Goal: Transaction & Acquisition: Purchase product/service

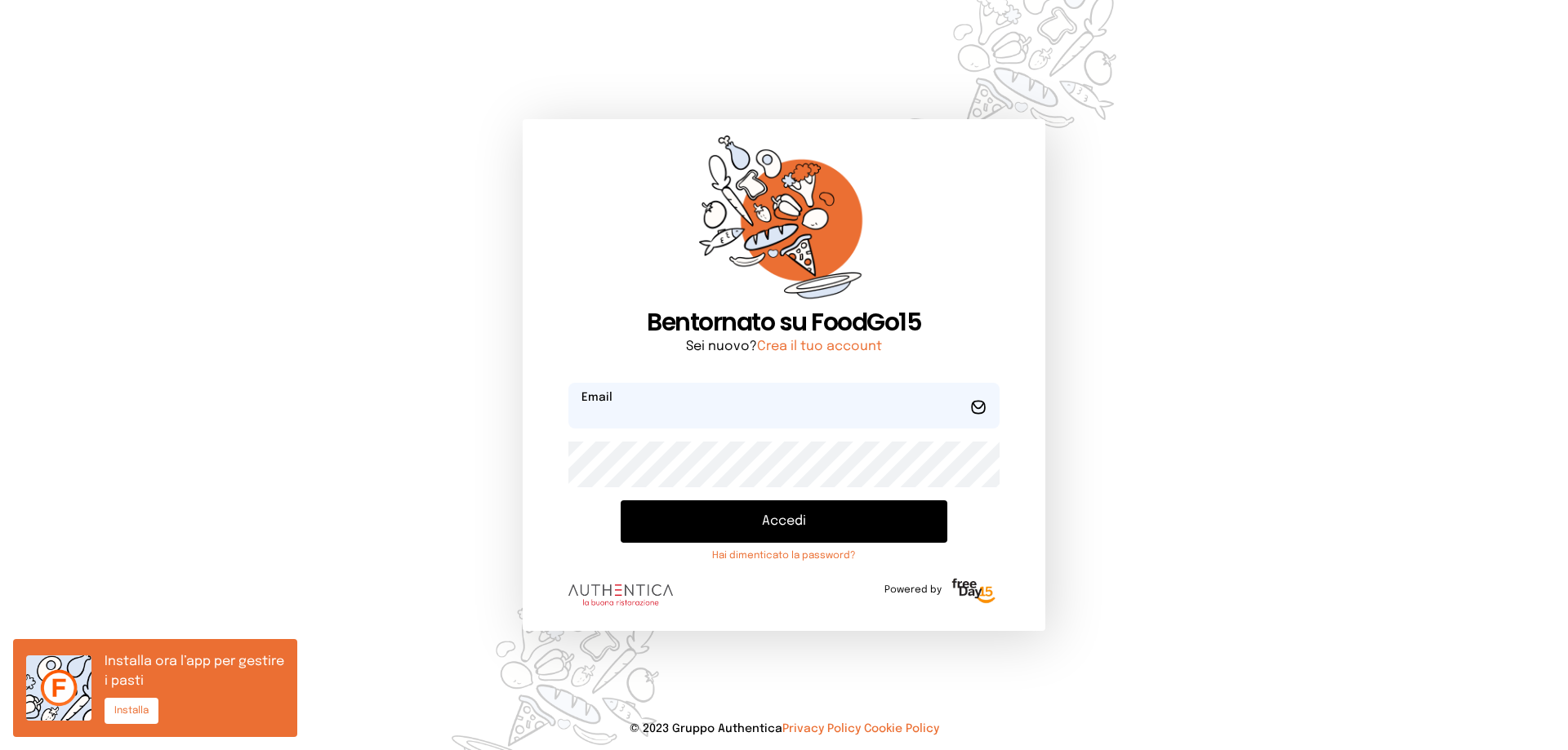
type input "**********"
click at [775, 534] on button "Accedi" at bounding box center [784, 521] width 327 height 42
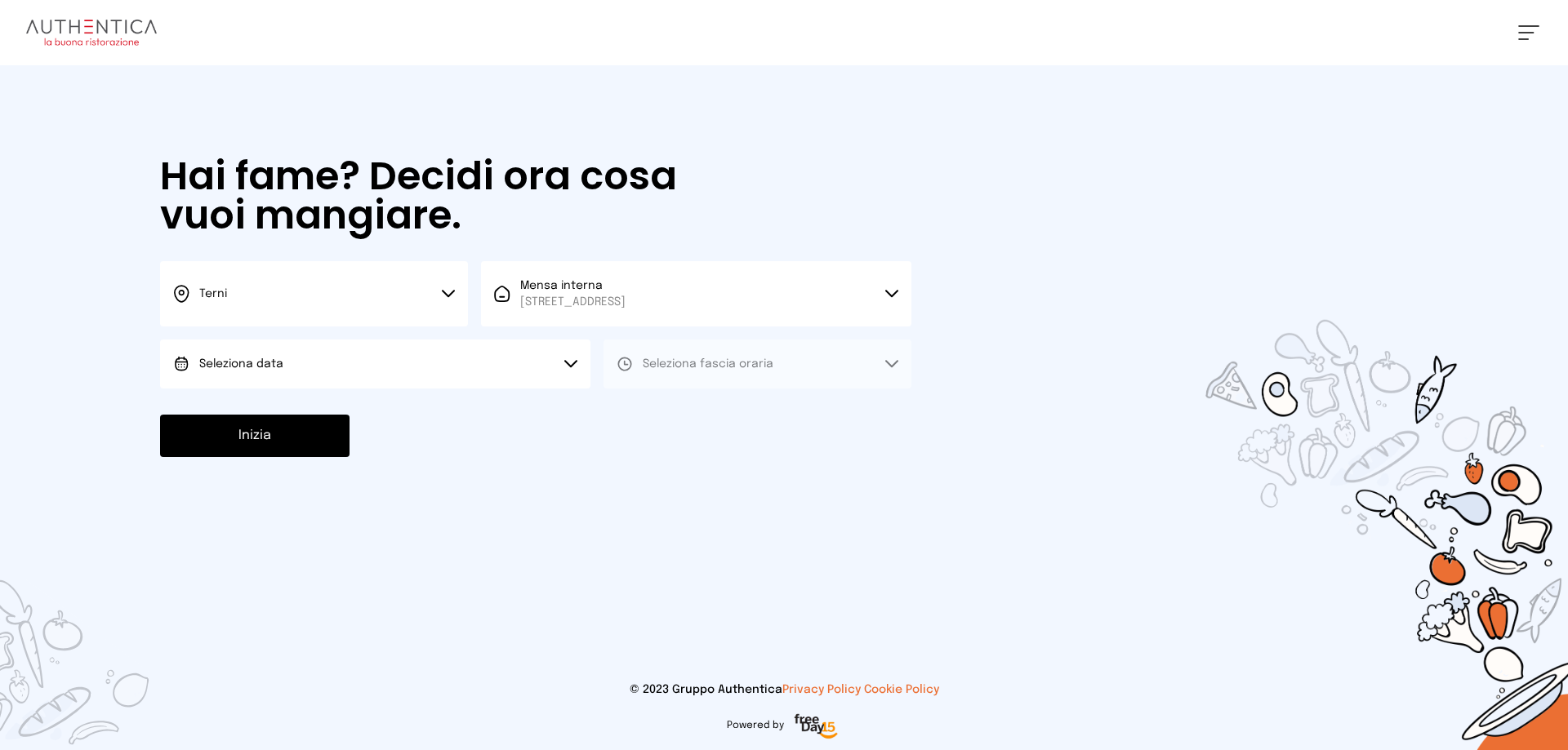
click at [373, 363] on button "Seleziona data" at bounding box center [375, 363] width 431 height 49
click at [366, 403] on li "[DATE], [DATE]" at bounding box center [375, 409] width 431 height 42
click at [700, 373] on button "Seleziona fascia oraria" at bounding box center [758, 363] width 308 height 49
click at [690, 411] on li "Pranzo" at bounding box center [758, 409] width 308 height 42
click at [331, 430] on button "Inizia" at bounding box center [255, 435] width 190 height 42
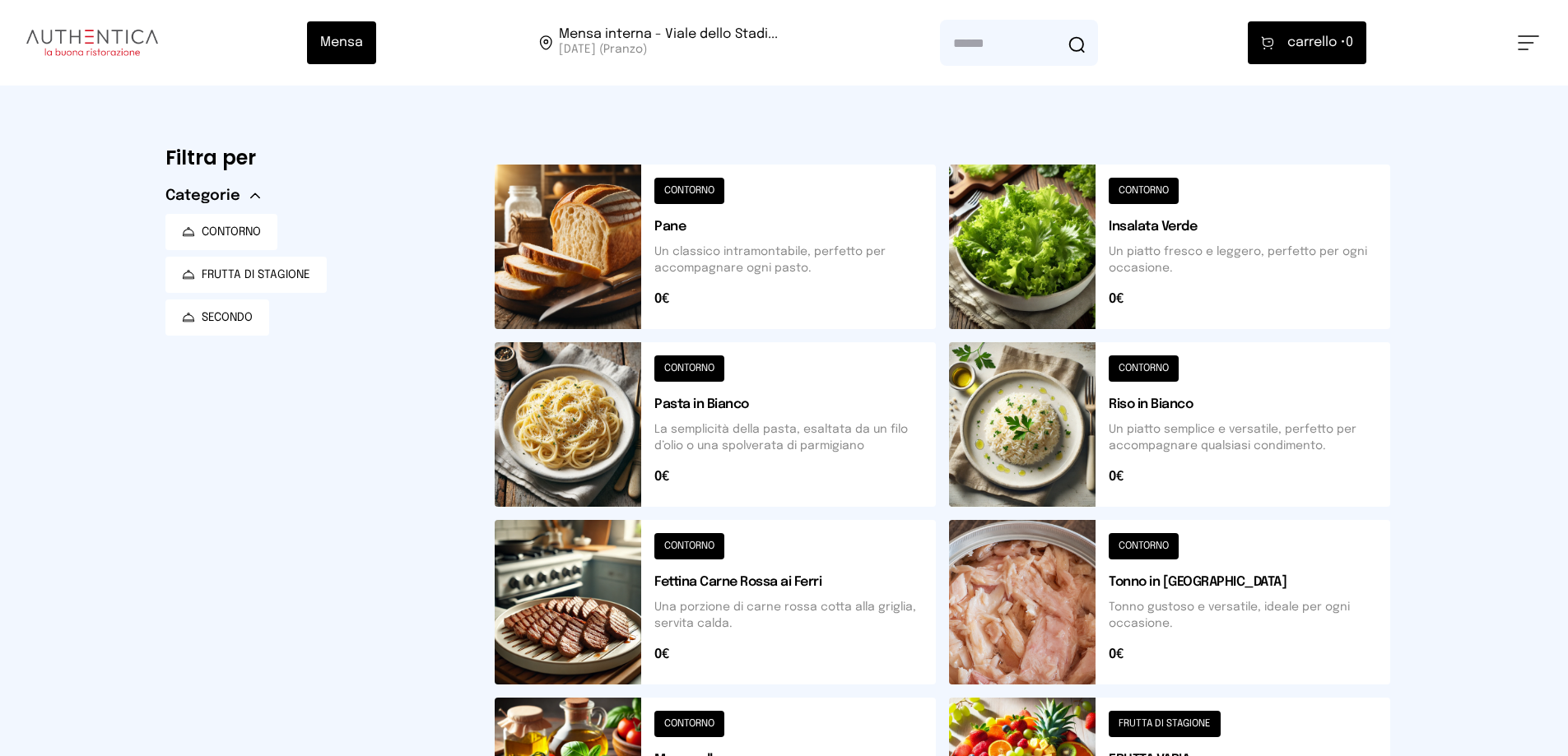
click at [259, 242] on button "CONTORNO" at bounding box center [221, 232] width 112 height 36
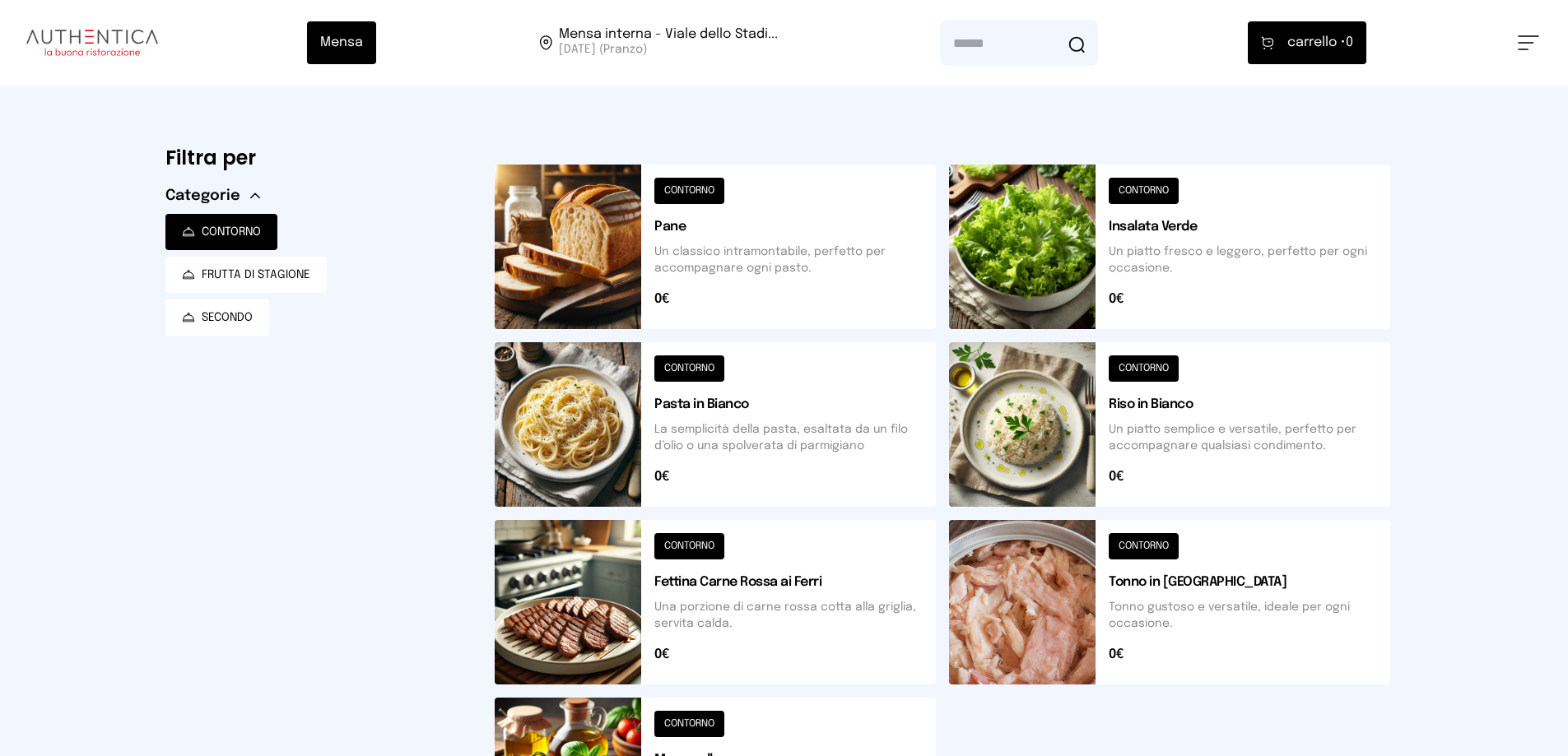
click at [259, 242] on button "CONTORNO" at bounding box center [221, 232] width 112 height 36
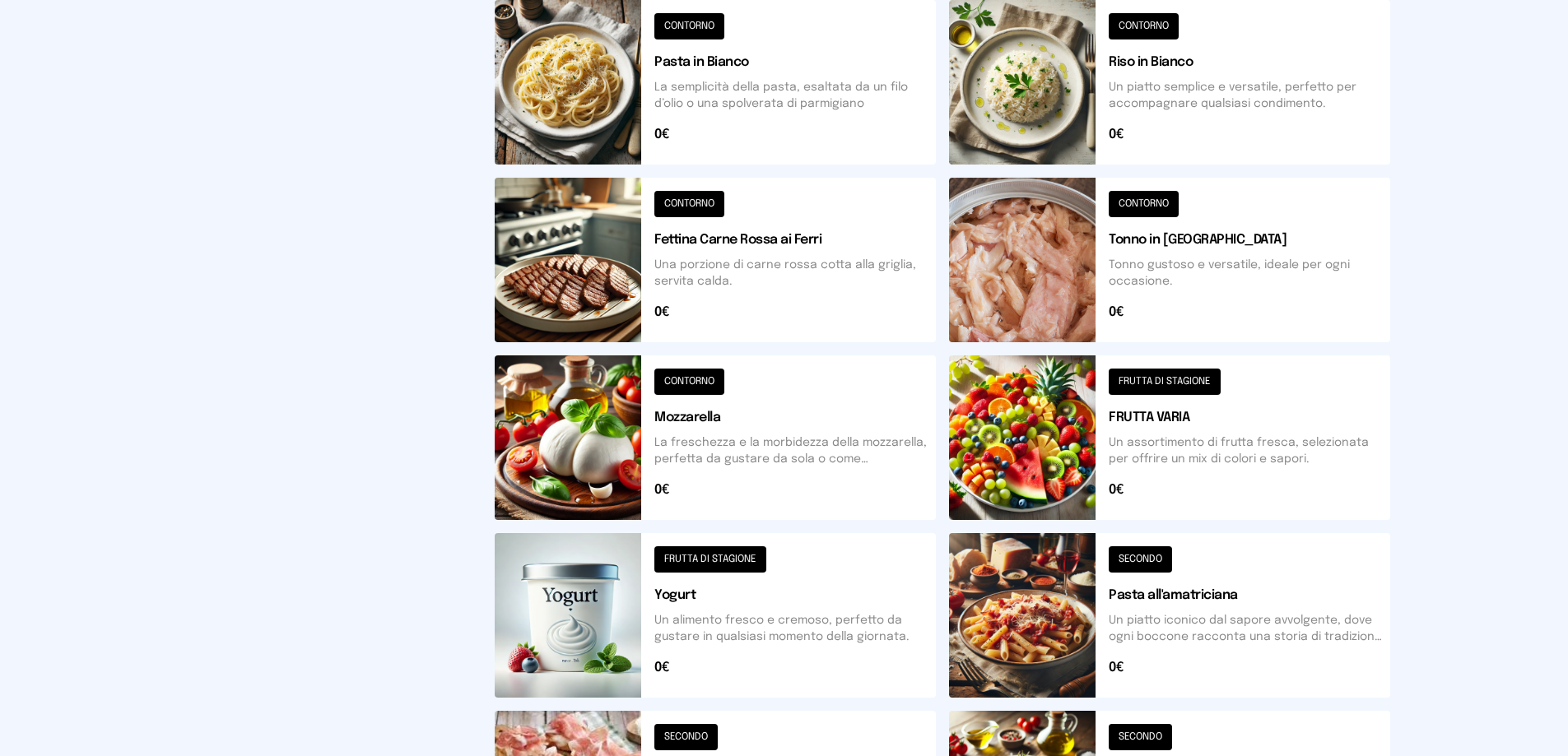
scroll to position [260, 0]
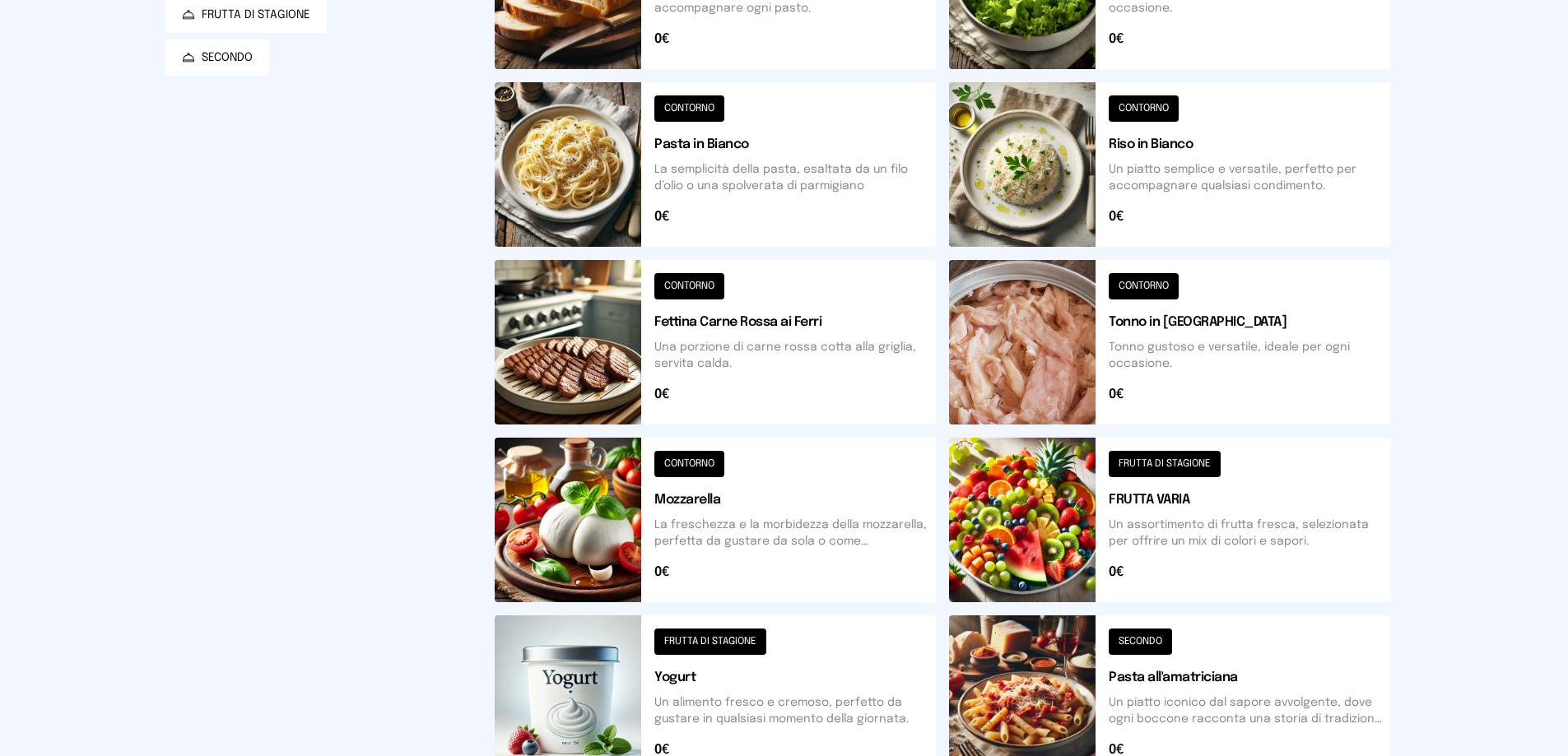
click at [1301, 156] on button at bounding box center [1169, 164] width 441 height 164
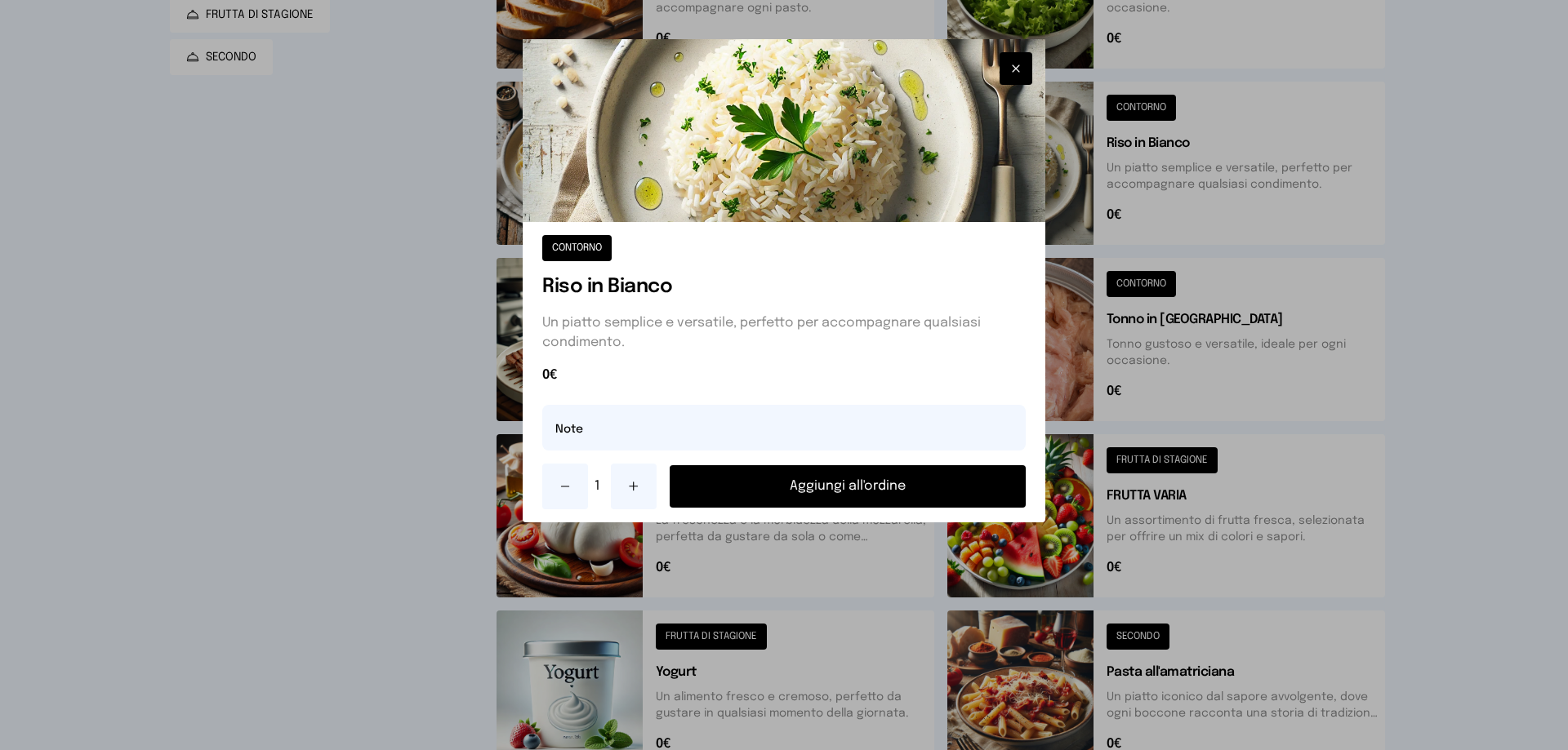
click at [854, 482] on button "Aggiungi all'ordine" at bounding box center [848, 486] width 356 height 42
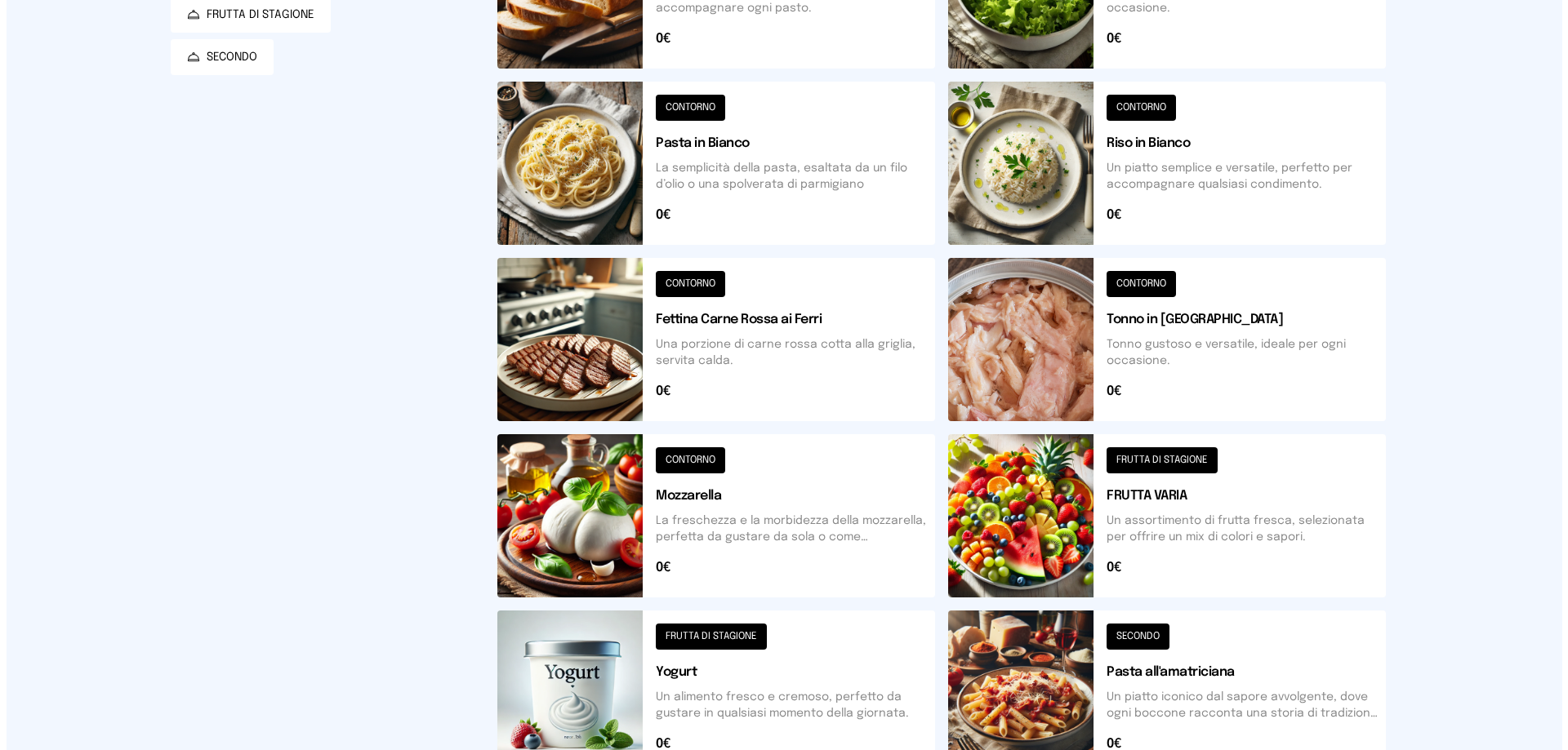
scroll to position [0, 0]
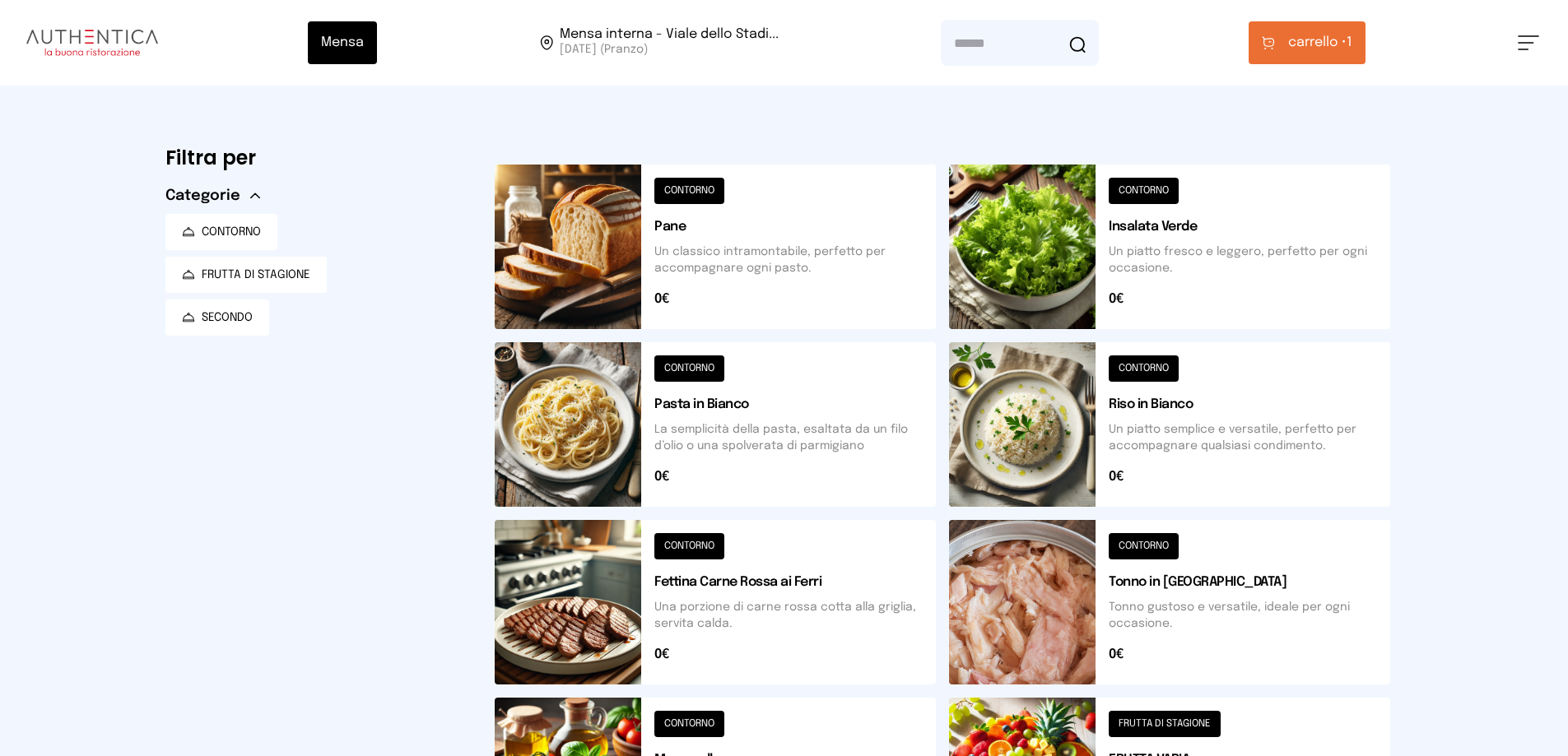
click at [1319, 50] on span "carrello •" at bounding box center [1317, 42] width 59 height 20
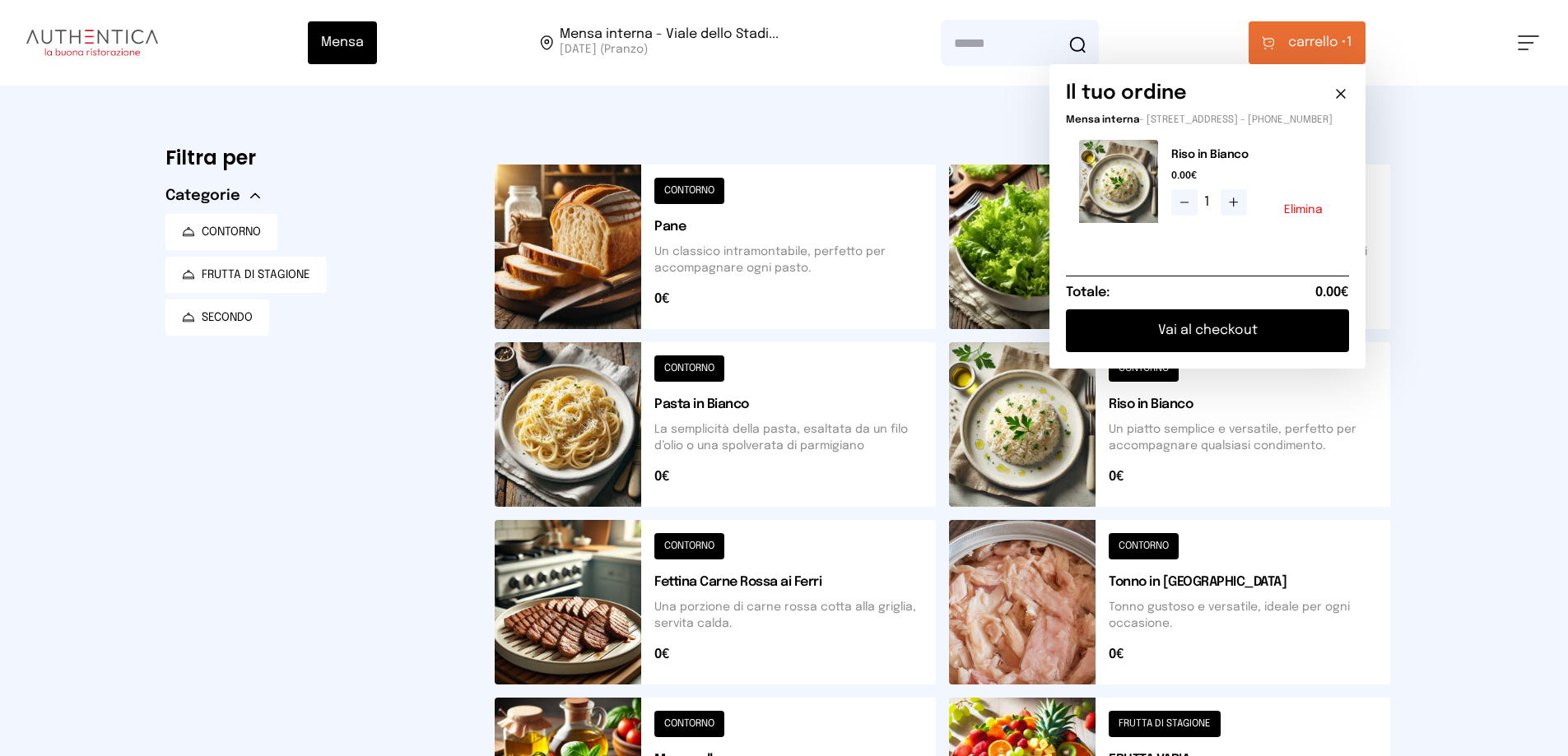
click at [1267, 350] on button "Vai al checkout" at bounding box center [1208, 330] width 283 height 42
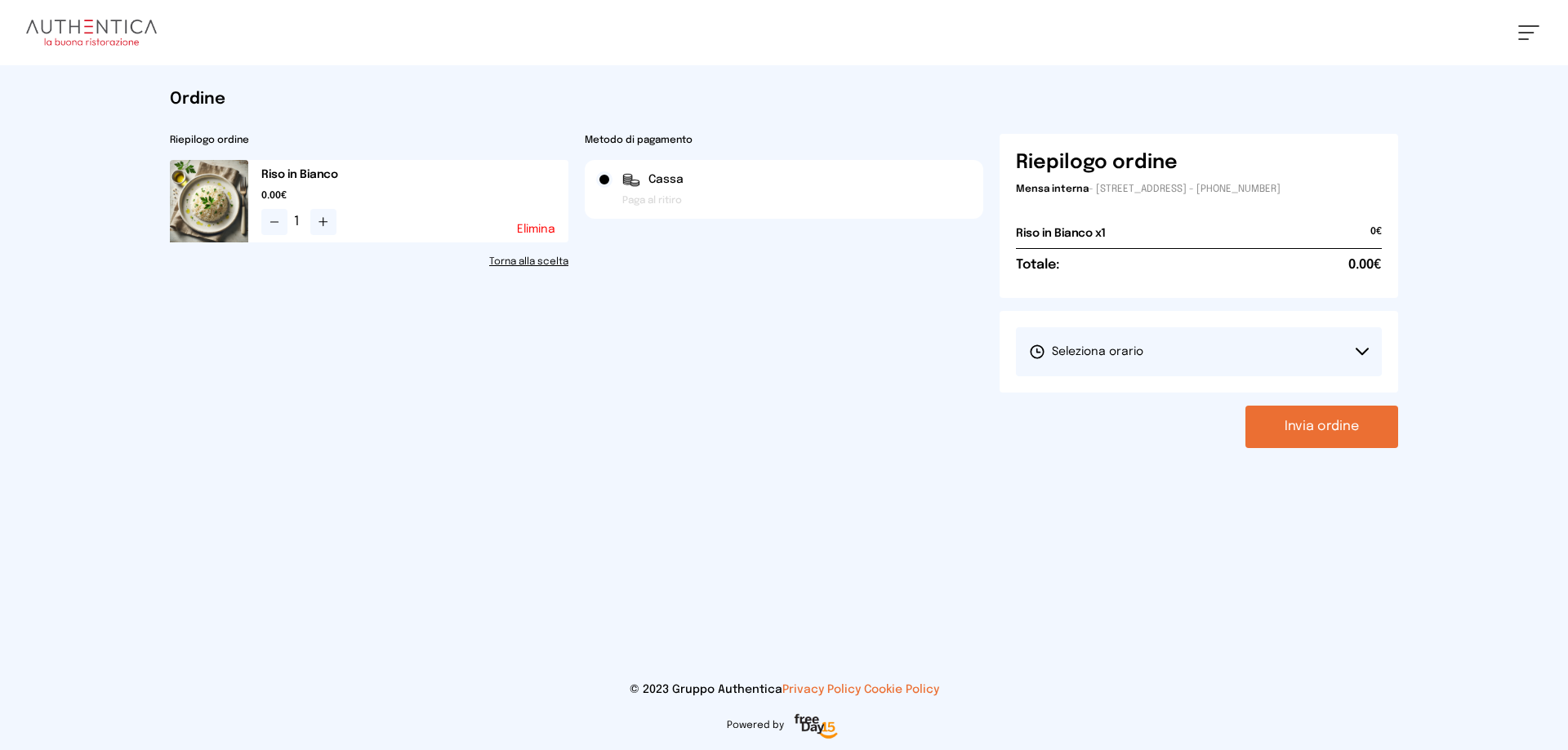
click at [1256, 347] on button "Seleziona orario" at bounding box center [1198, 352] width 366 height 49
click at [1213, 393] on li "1° Turno (13:00 - 15:00)" at bounding box center [1198, 396] width 366 height 42
click at [1336, 439] on button "Invia ordine" at bounding box center [1322, 426] width 153 height 42
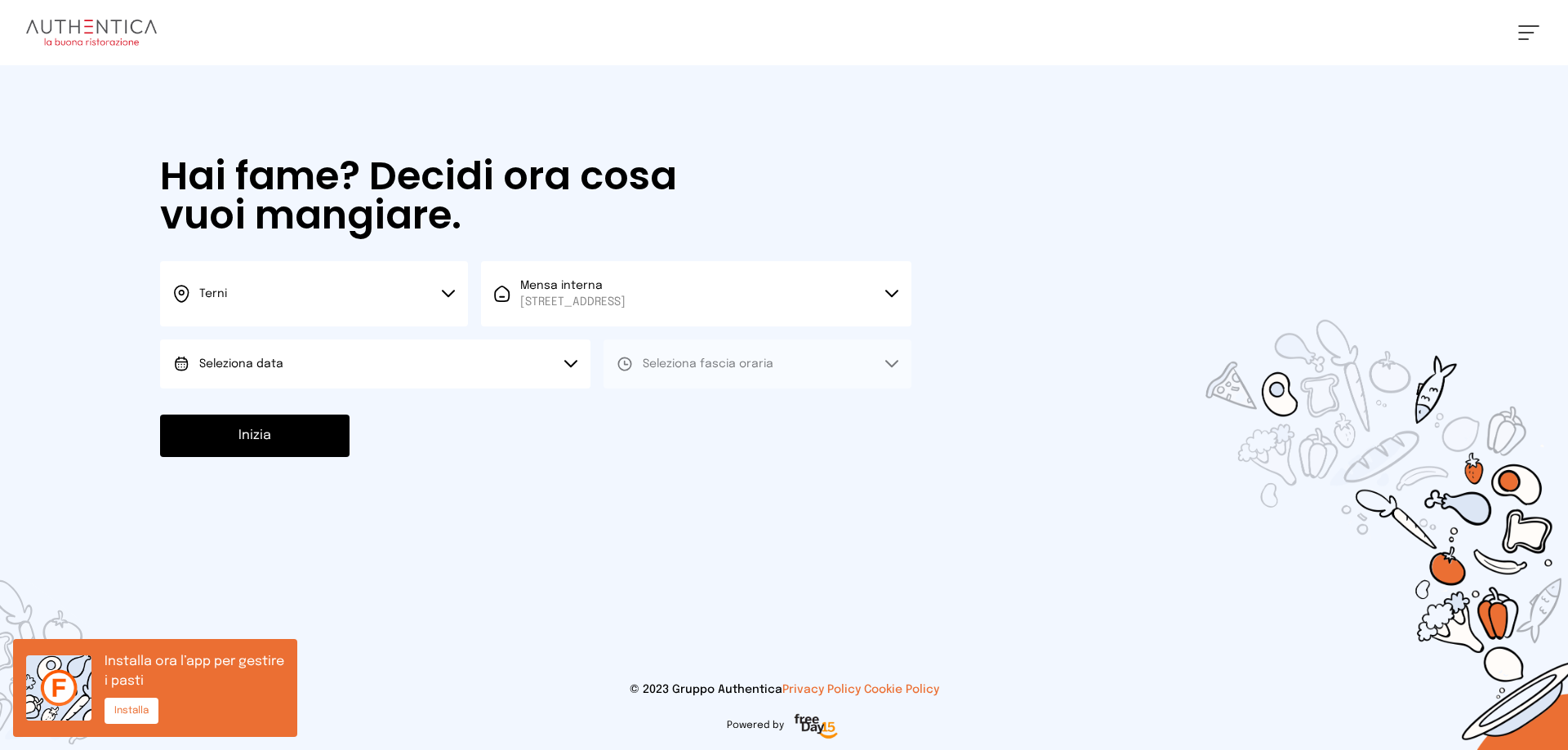
click at [474, 351] on button "Seleziona data" at bounding box center [375, 363] width 431 height 49
click at [470, 410] on li "[DATE], [DATE]" at bounding box center [375, 409] width 431 height 42
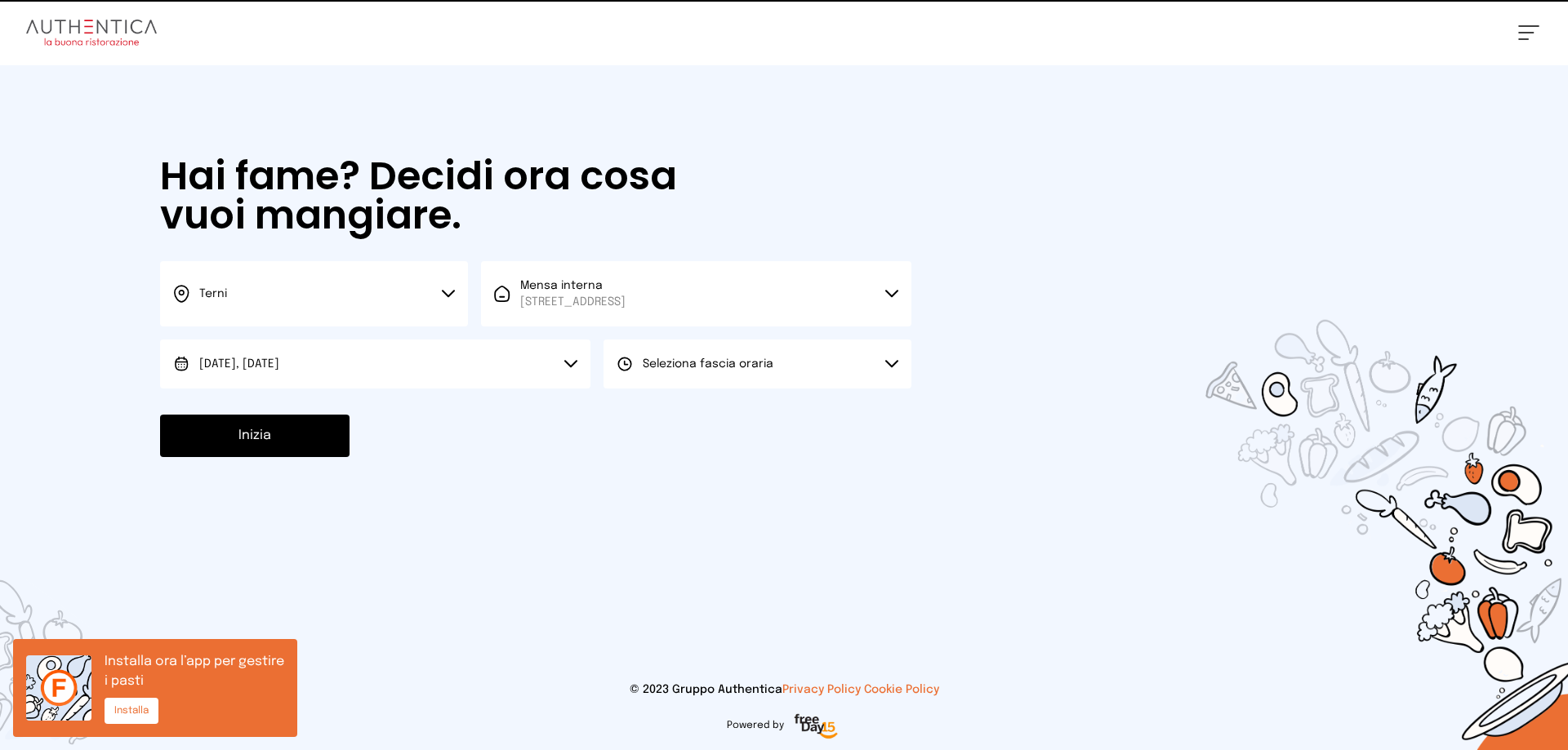
click at [698, 373] on button "Seleziona fascia oraria" at bounding box center [758, 363] width 308 height 49
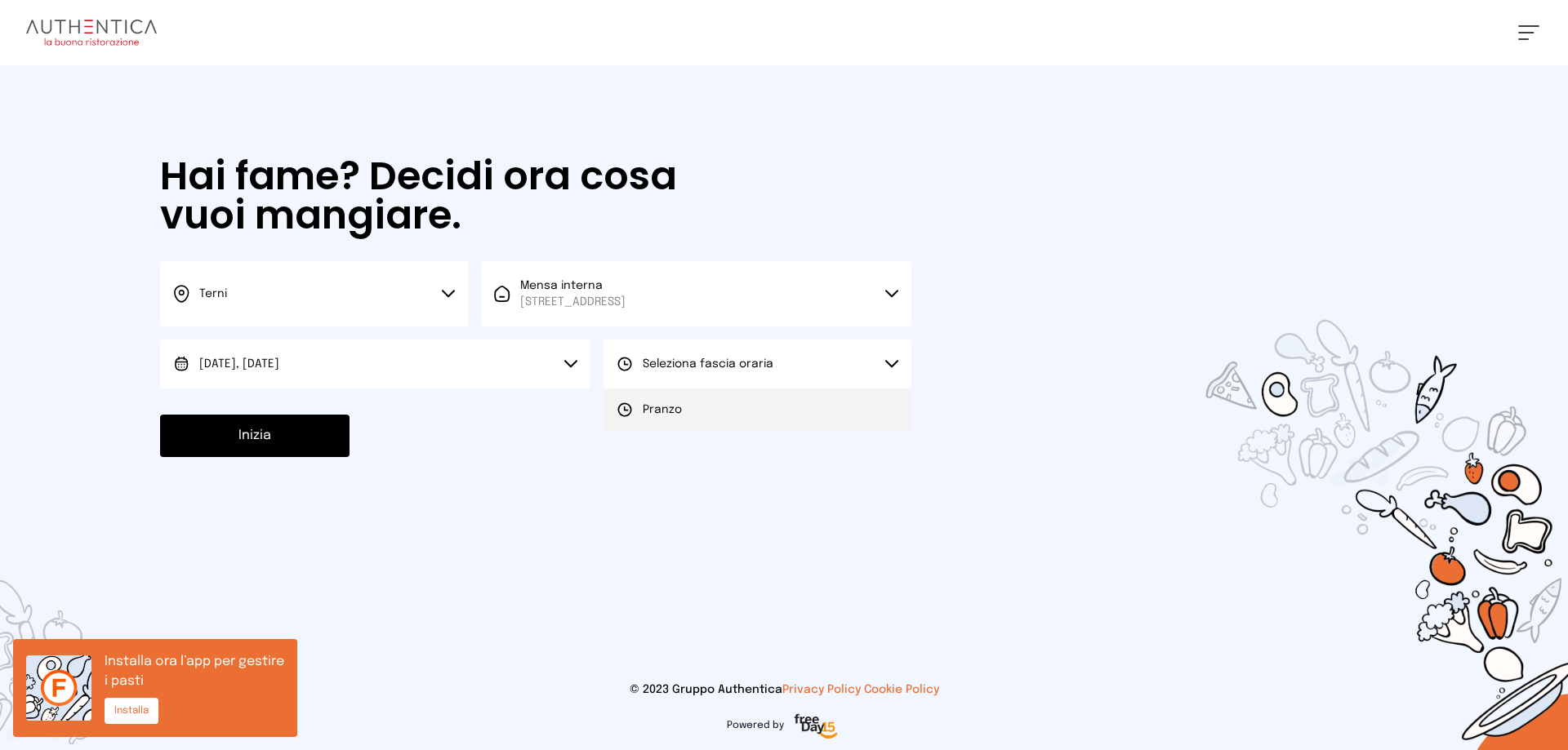
click at [706, 413] on li "Pranzo" at bounding box center [758, 409] width 308 height 42
click at [321, 425] on button "Inizia" at bounding box center [255, 435] width 190 height 42
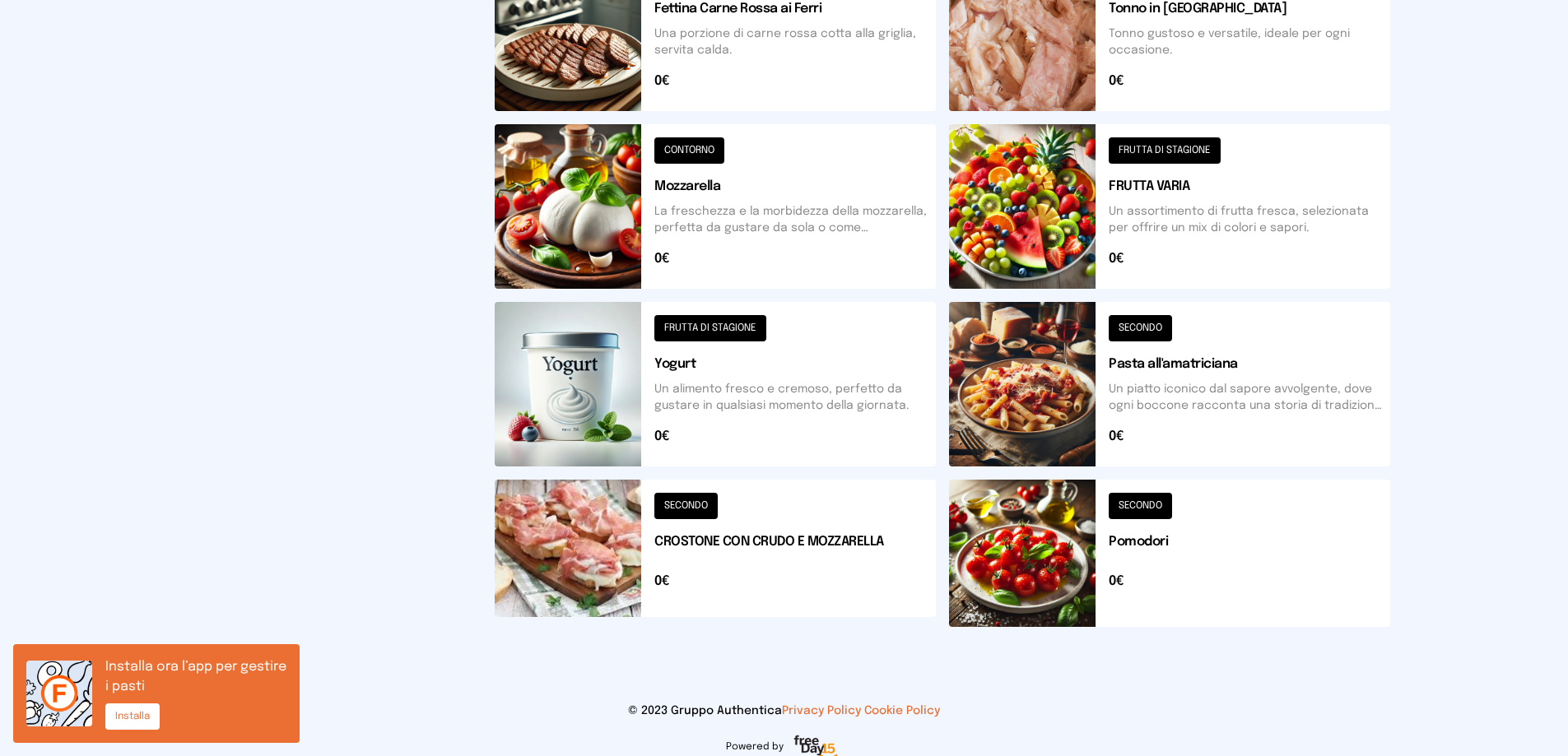
scroll to position [589, 0]
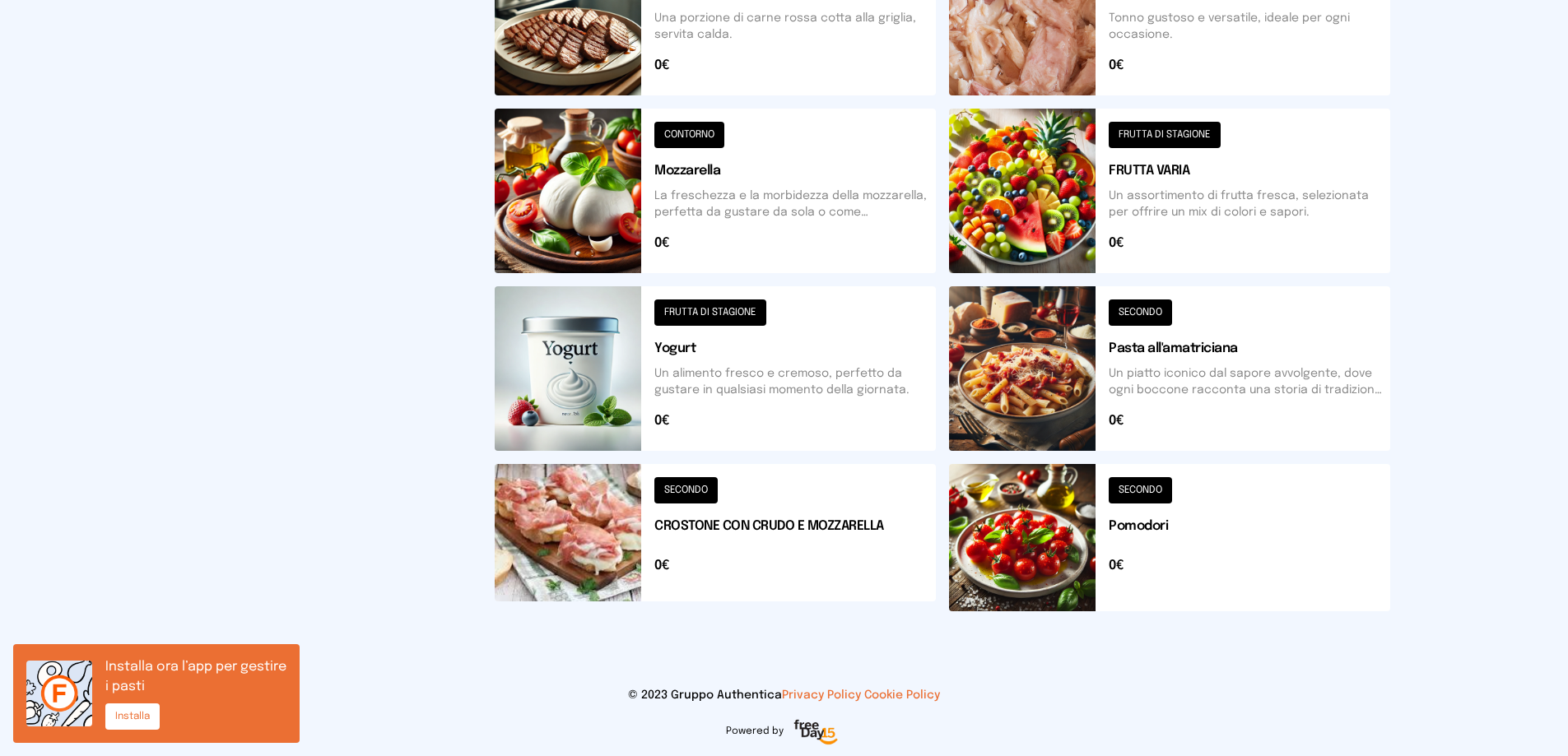
click at [1241, 356] on button at bounding box center [1169, 368] width 441 height 164
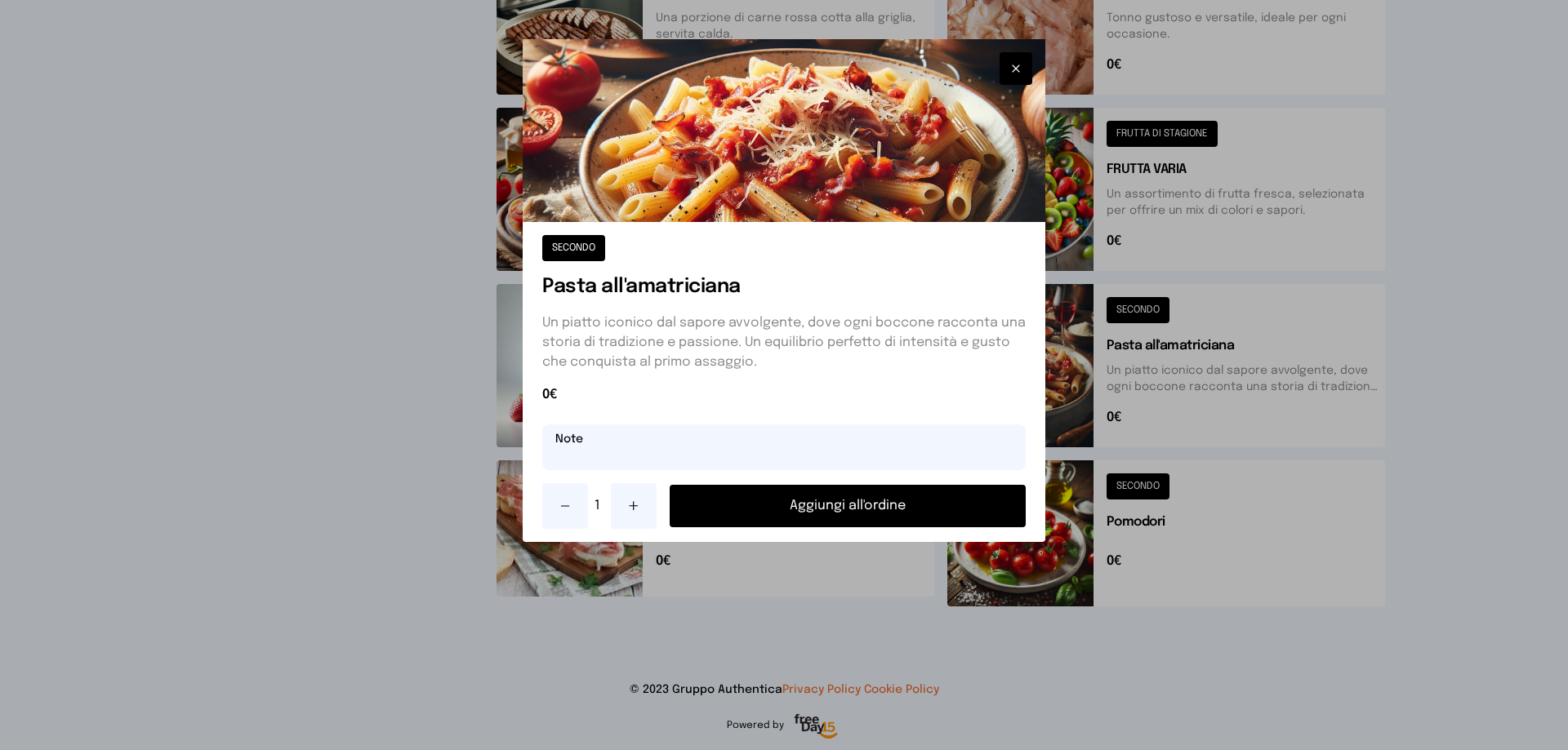
click at [859, 449] on input "text" at bounding box center [784, 447] width 484 height 46
drag, startPoint x: 859, startPoint y: 449, endPoint x: 297, endPoint y: 549, distance: 570.8
click at [297, 549] on div "SECONDO Pasta all'amatriciana Un piatto iconico dal sapore avvolgente, dove ogn…" at bounding box center [784, 375] width 1568 height 750
type input "*******"
click at [824, 508] on button "Aggiungi all'ordine" at bounding box center [848, 506] width 356 height 42
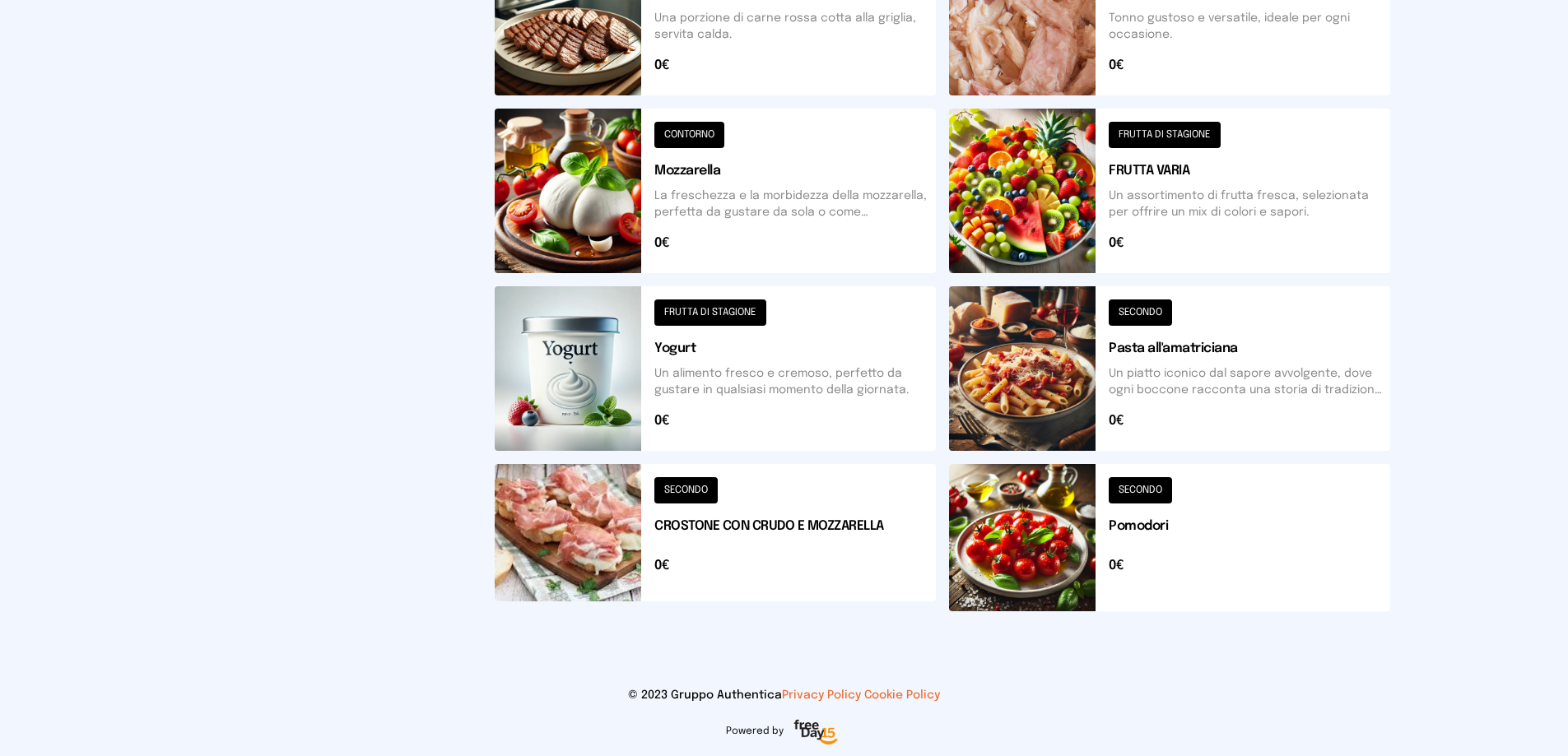
click at [1139, 523] on button at bounding box center [1169, 537] width 441 height 147
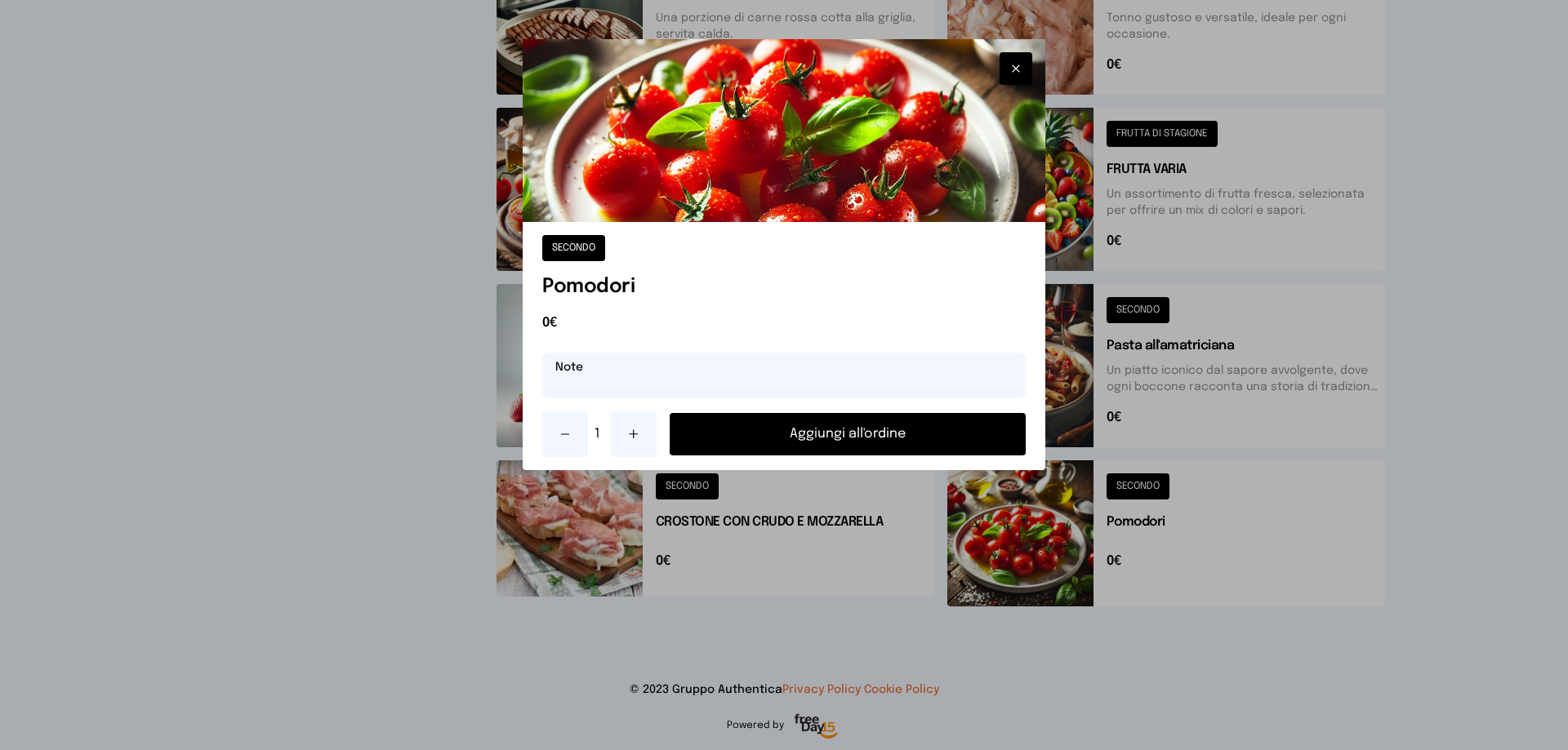
click at [852, 354] on input "text" at bounding box center [784, 375] width 484 height 46
paste input "*******"
type input "*******"
click at [816, 448] on button "Aggiungi all'ordine" at bounding box center [848, 433] width 356 height 42
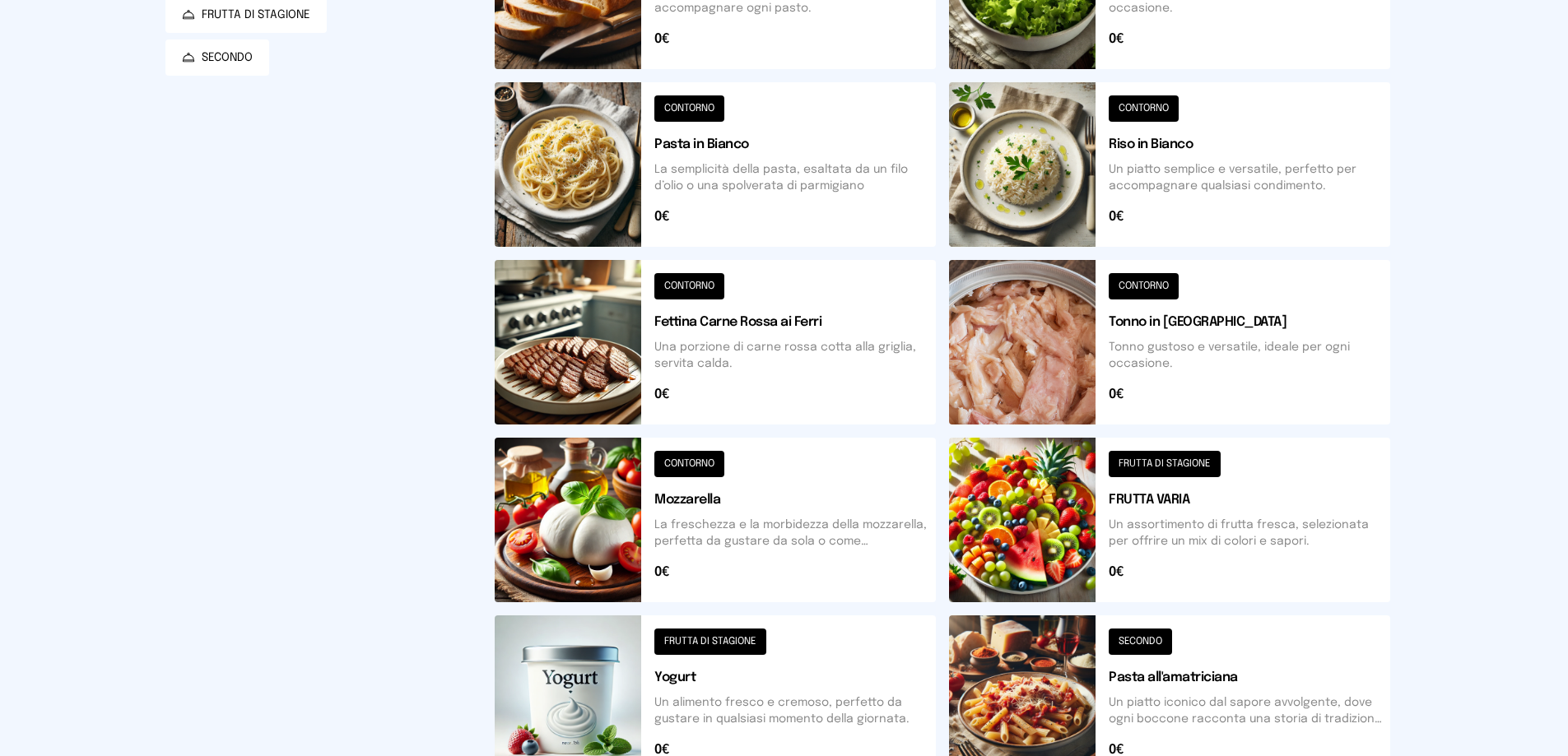
scroll to position [0, 0]
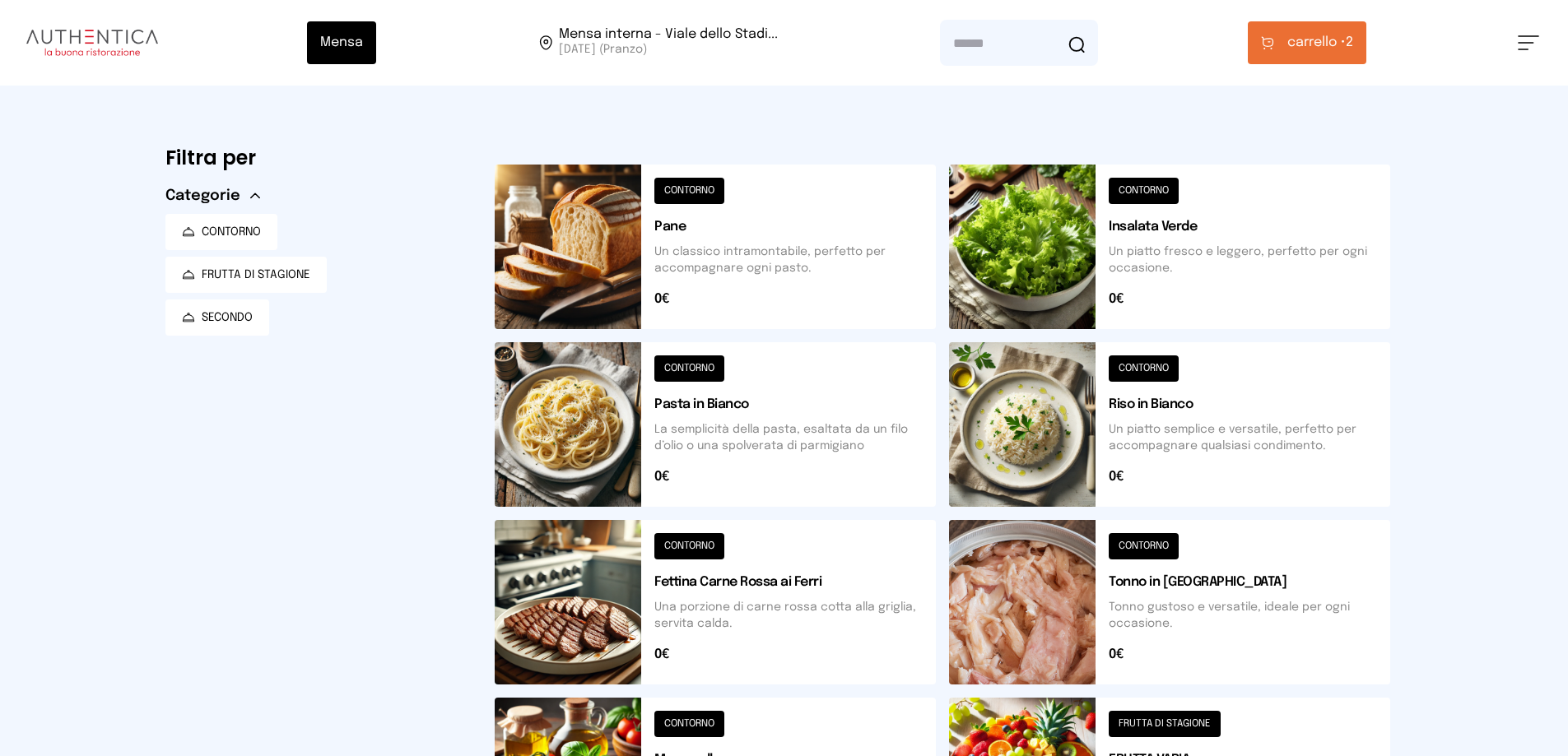
click at [760, 263] on button at bounding box center [715, 246] width 441 height 164
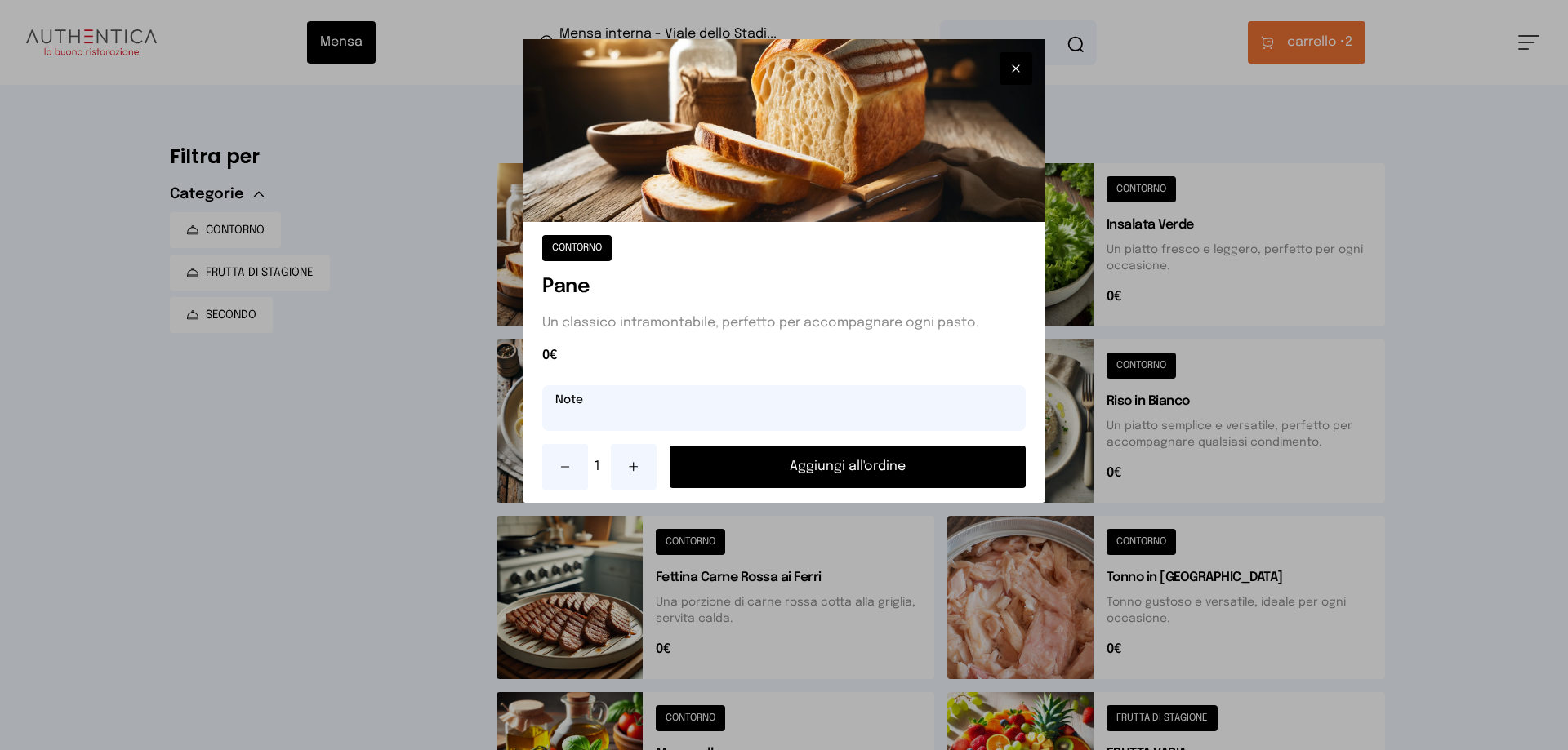
click at [754, 397] on input "text" at bounding box center [784, 407] width 484 height 46
paste input "*******"
type input "*******"
click at [792, 457] on button "Aggiungi all'ordine" at bounding box center [848, 466] width 356 height 42
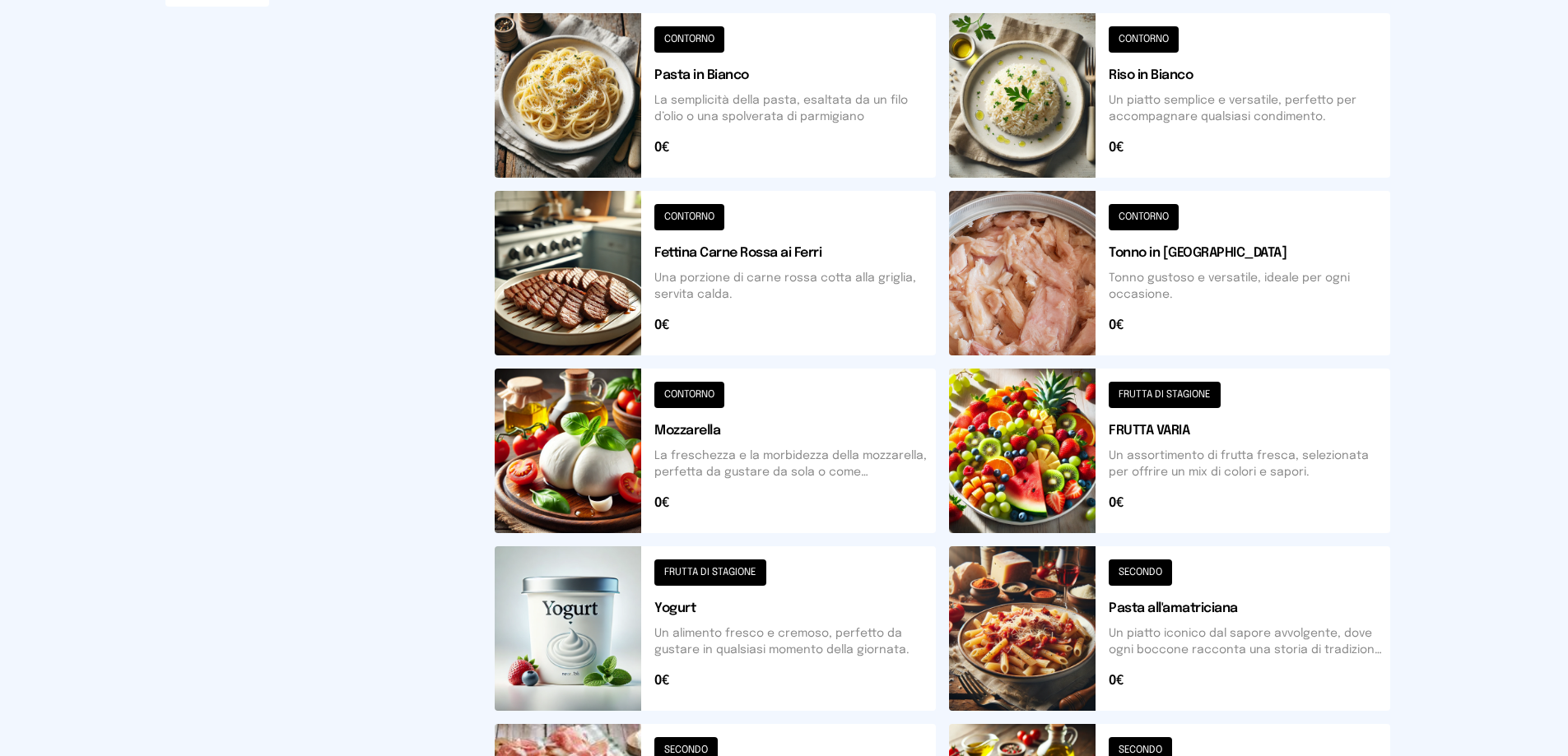
scroll to position [576, 0]
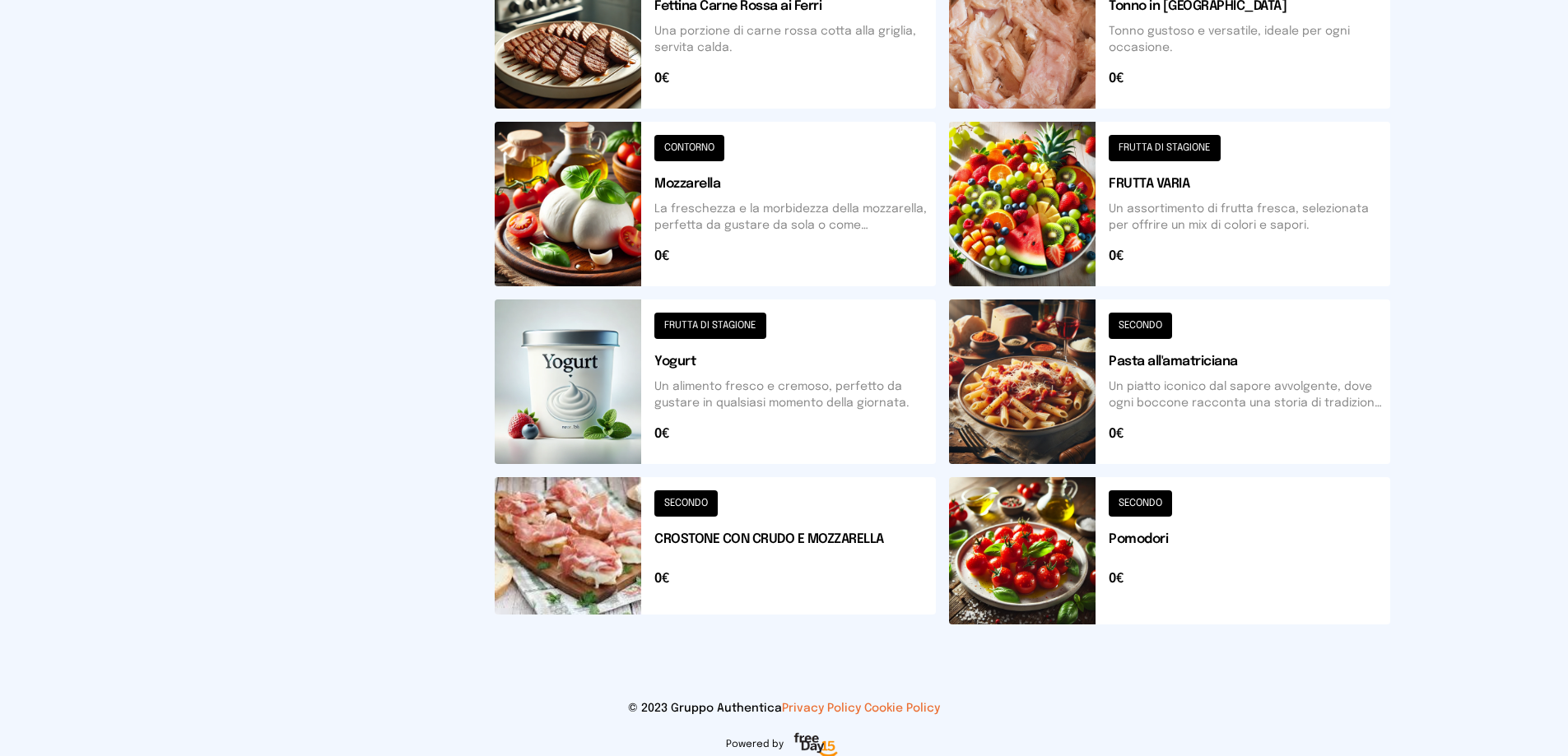
click at [1285, 226] on button at bounding box center [1169, 204] width 441 height 164
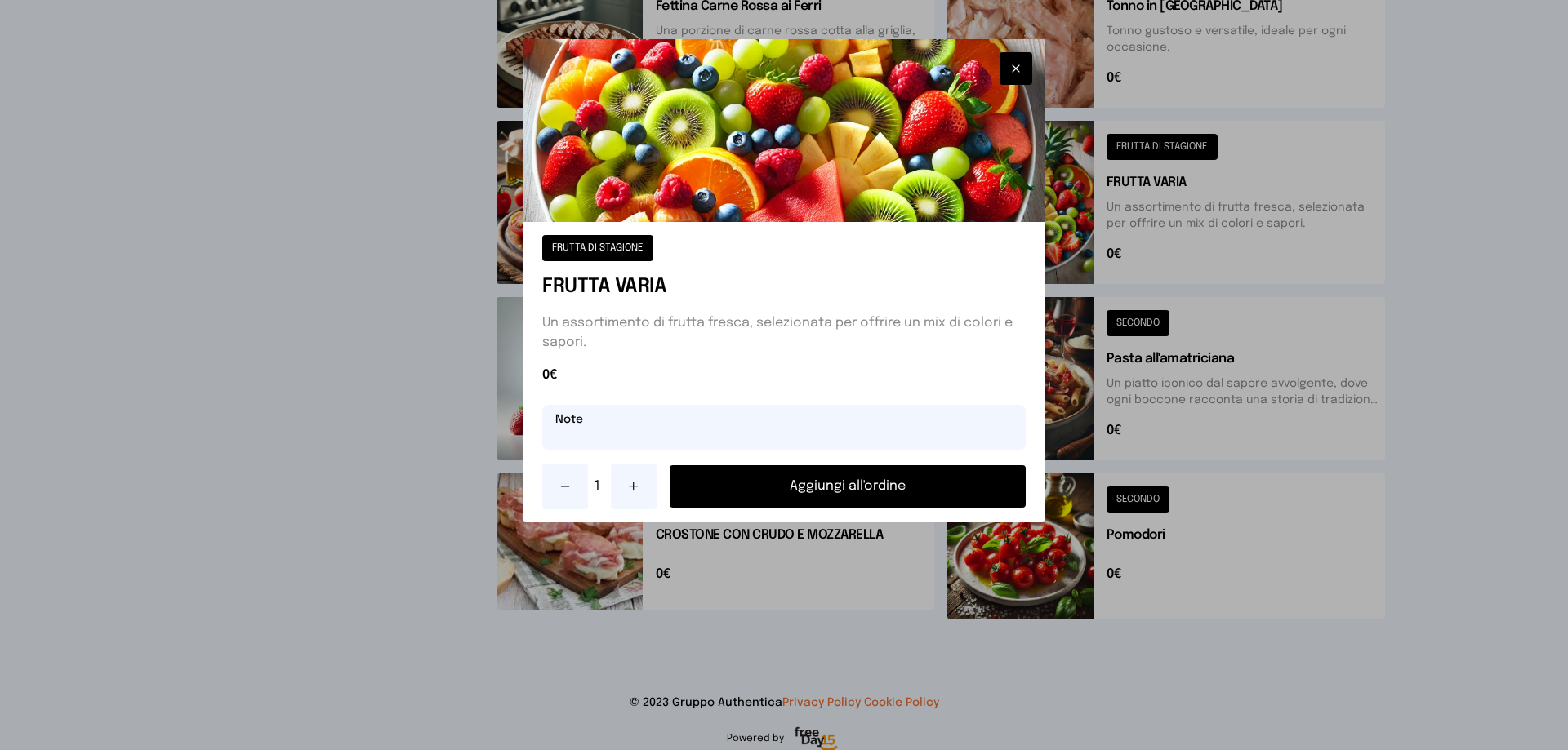
click at [750, 411] on input "text" at bounding box center [784, 427] width 484 height 46
paste input "*******"
type input "*******"
click at [782, 472] on button "Aggiungi all'ordine" at bounding box center [848, 486] width 356 height 42
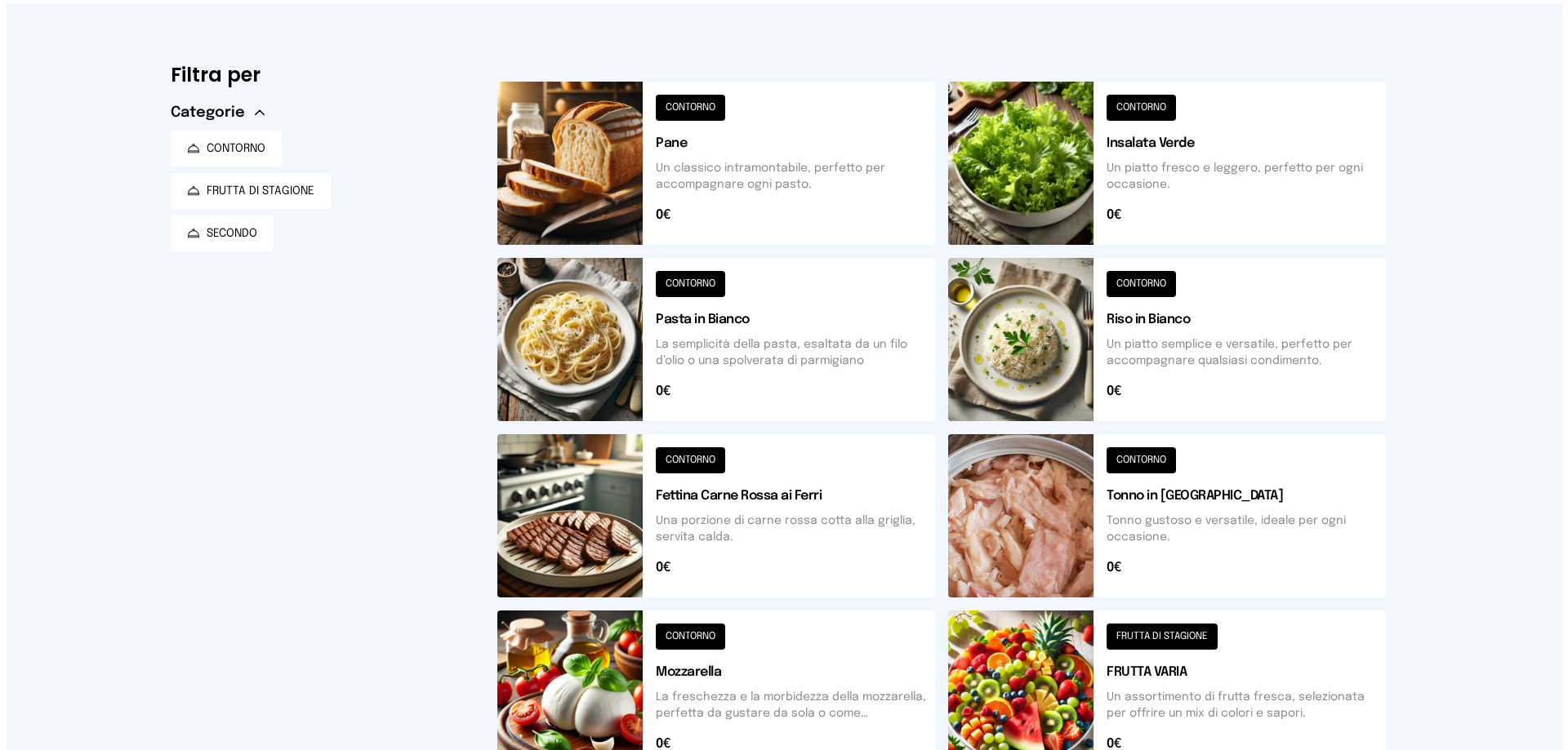
scroll to position [0, 0]
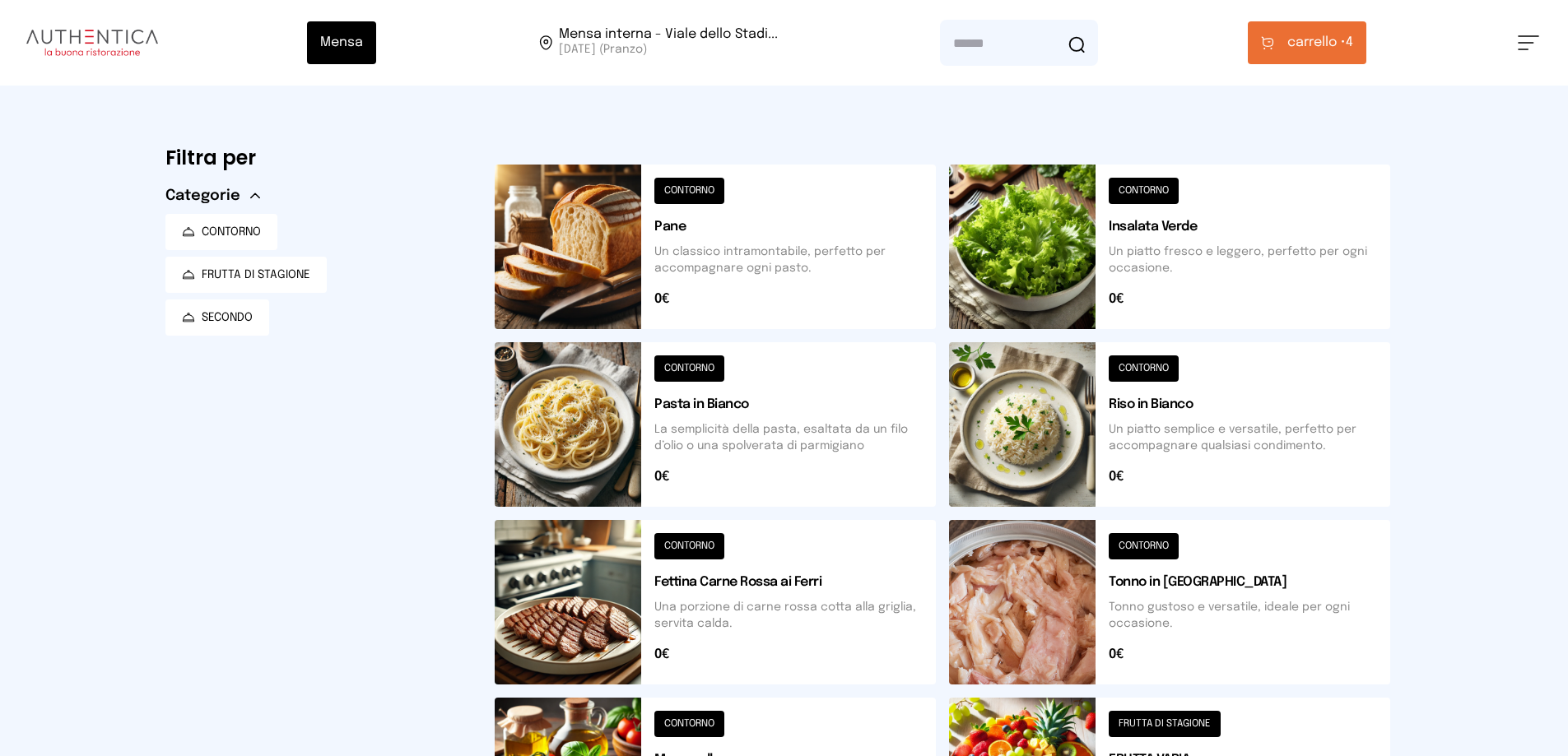
click at [1321, 55] on button "carrello • 4" at bounding box center [1306, 42] width 118 height 42
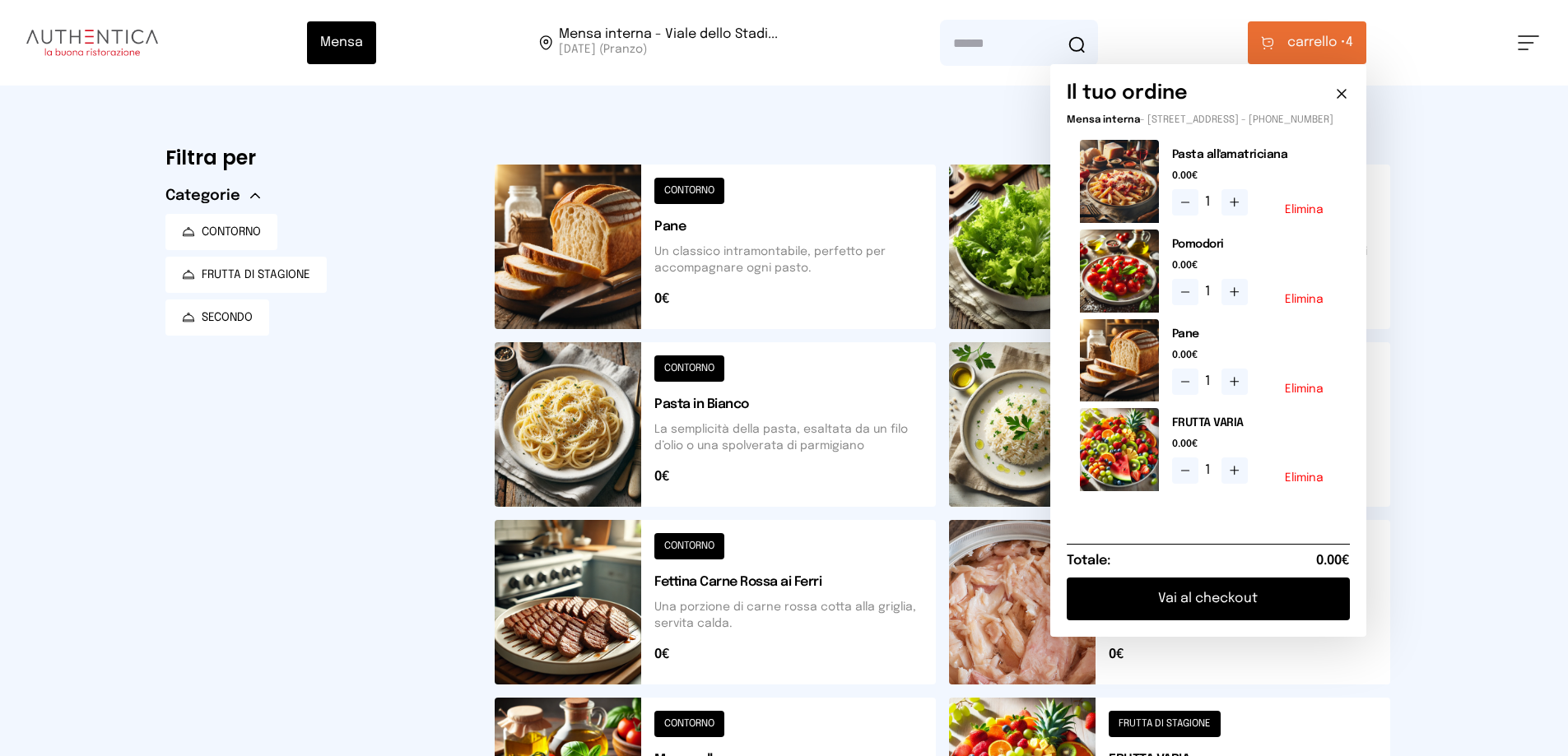
click at [1312, 609] on button "Vai al checkout" at bounding box center [1209, 598] width 283 height 42
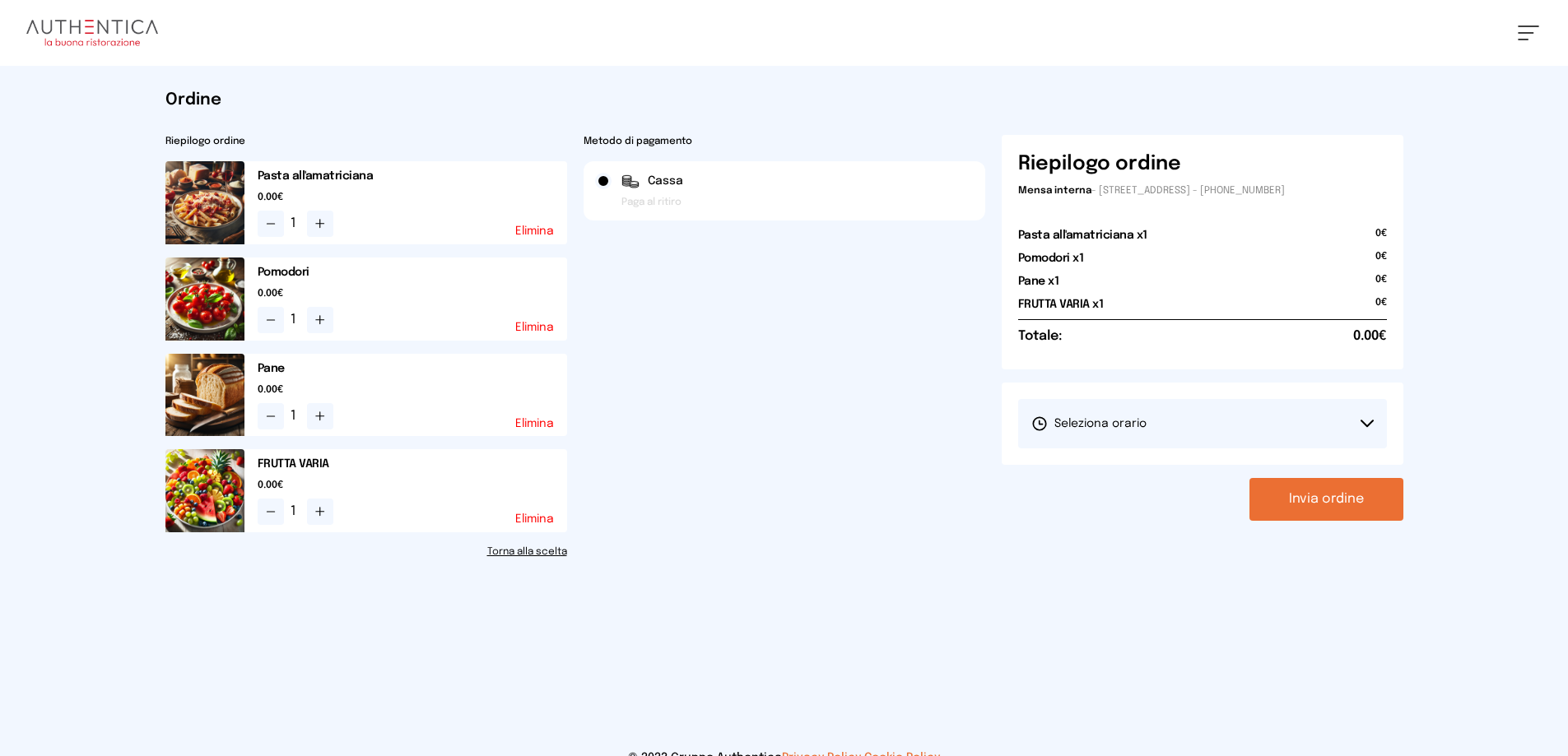
click at [1181, 425] on button "Seleziona orario" at bounding box center [1202, 423] width 369 height 50
click at [1152, 474] on span "1° Turno (13:00 - 15:00)" at bounding box center [1094, 470] width 125 height 16
click at [1322, 474] on div "Riepilogo ordine Mensa interna - Viale dello Stadio, 77, 05100 Terni TR, Italia…" at bounding box center [1202, 347] width 402 height 424
click at [1338, 504] on button "Invia ordine" at bounding box center [1326, 499] width 154 height 42
